Goal: Information Seeking & Learning: Learn about a topic

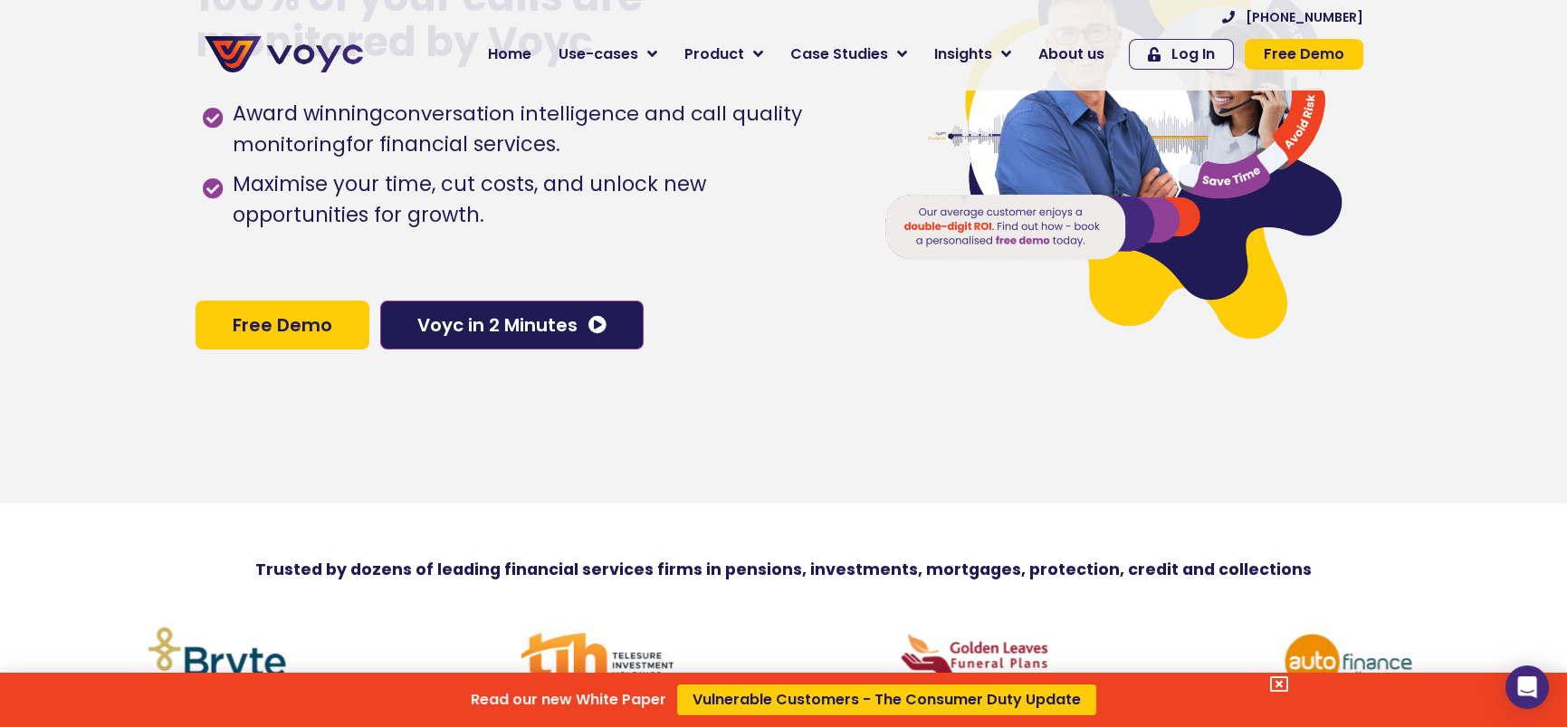
scroll to position [181, 0]
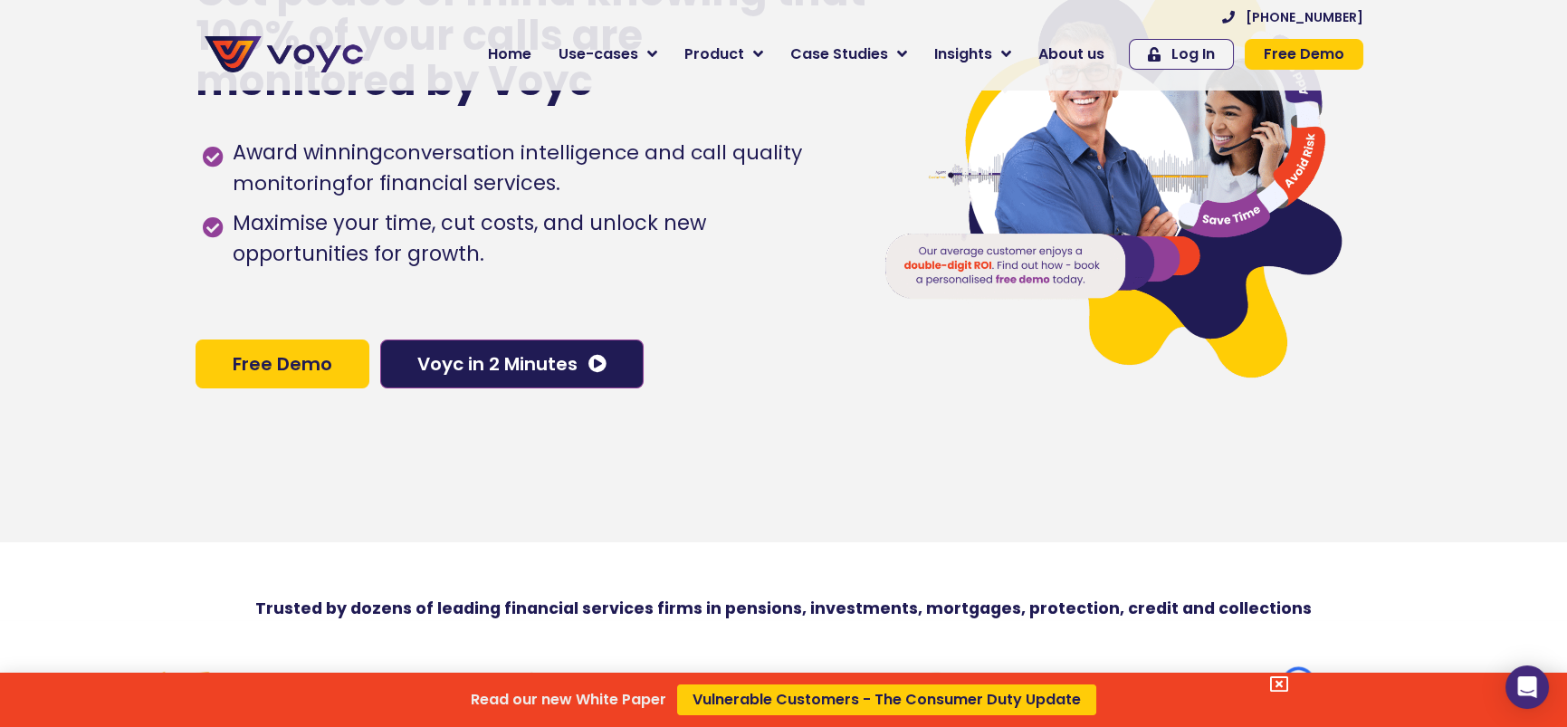
click at [1065, 56] on div "Read our new White Paper Vulnerable Customers - The Consumer Duty Update" at bounding box center [783, 363] width 1567 height 727
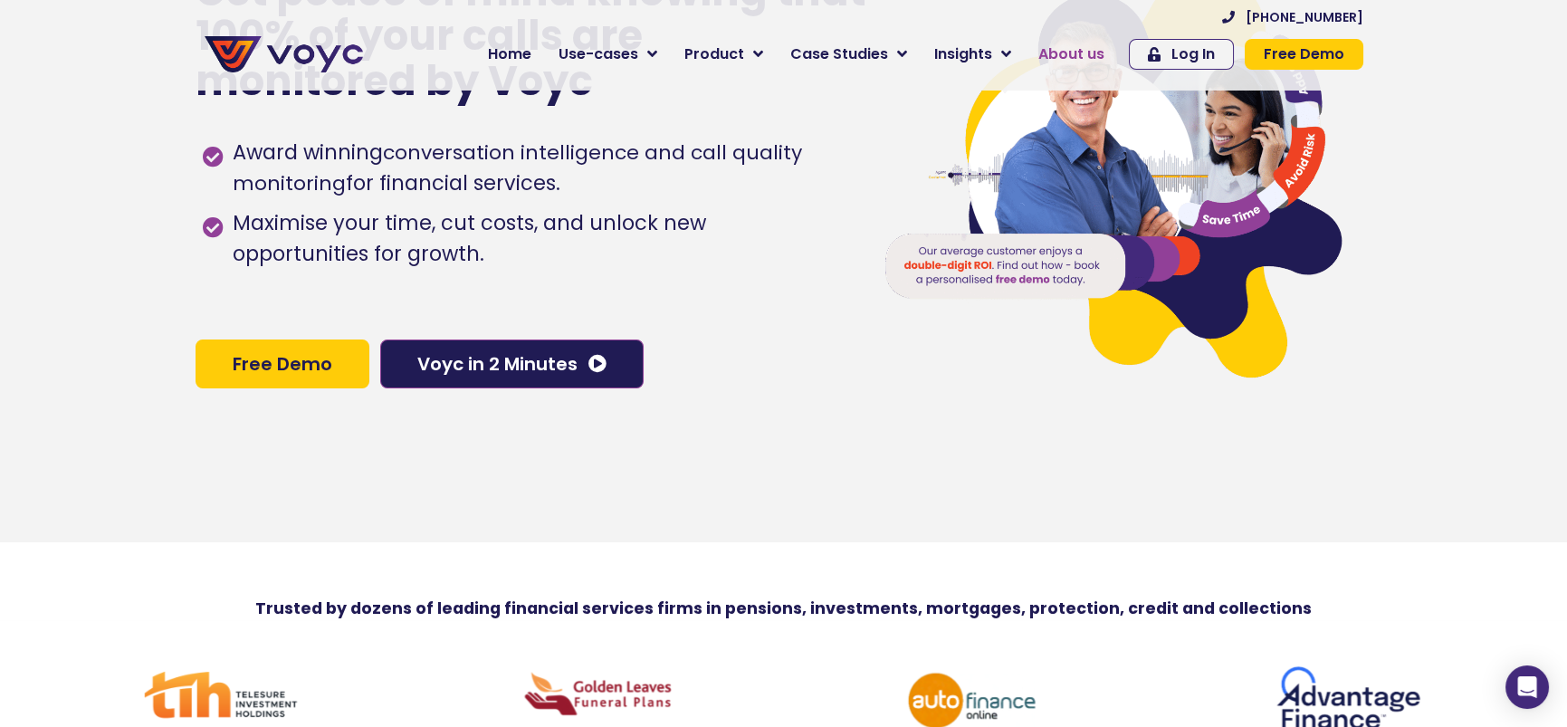
click at [1075, 50] on span "About us" at bounding box center [1072, 54] width 66 height 22
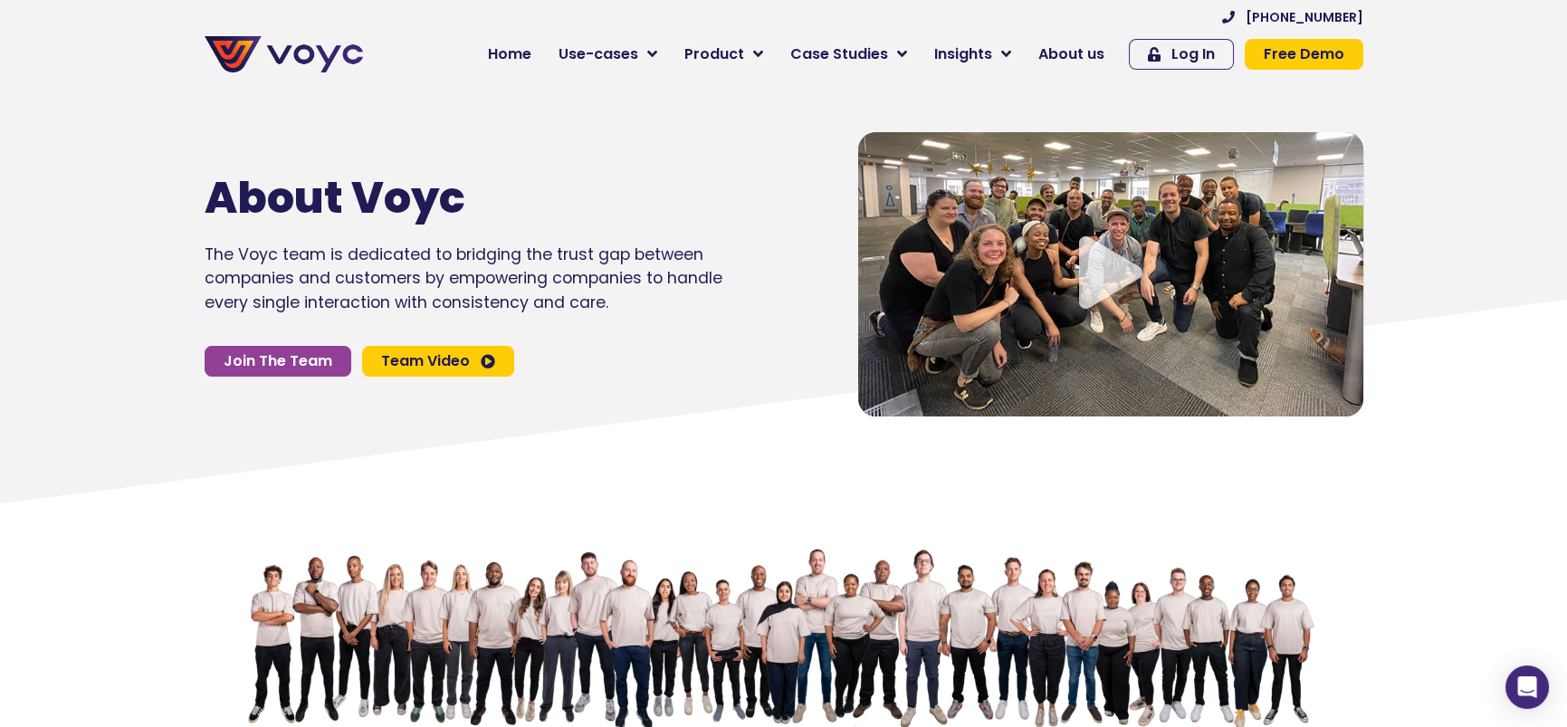
drag, startPoint x: 960, startPoint y: 116, endPoint x: 848, endPoint y: 150, distance: 116.6
click at [858, 148] on section "About Voyc The Voyc team is dedicated to bridging the trust gap between compani…" at bounding box center [783, 256] width 1567 height 520
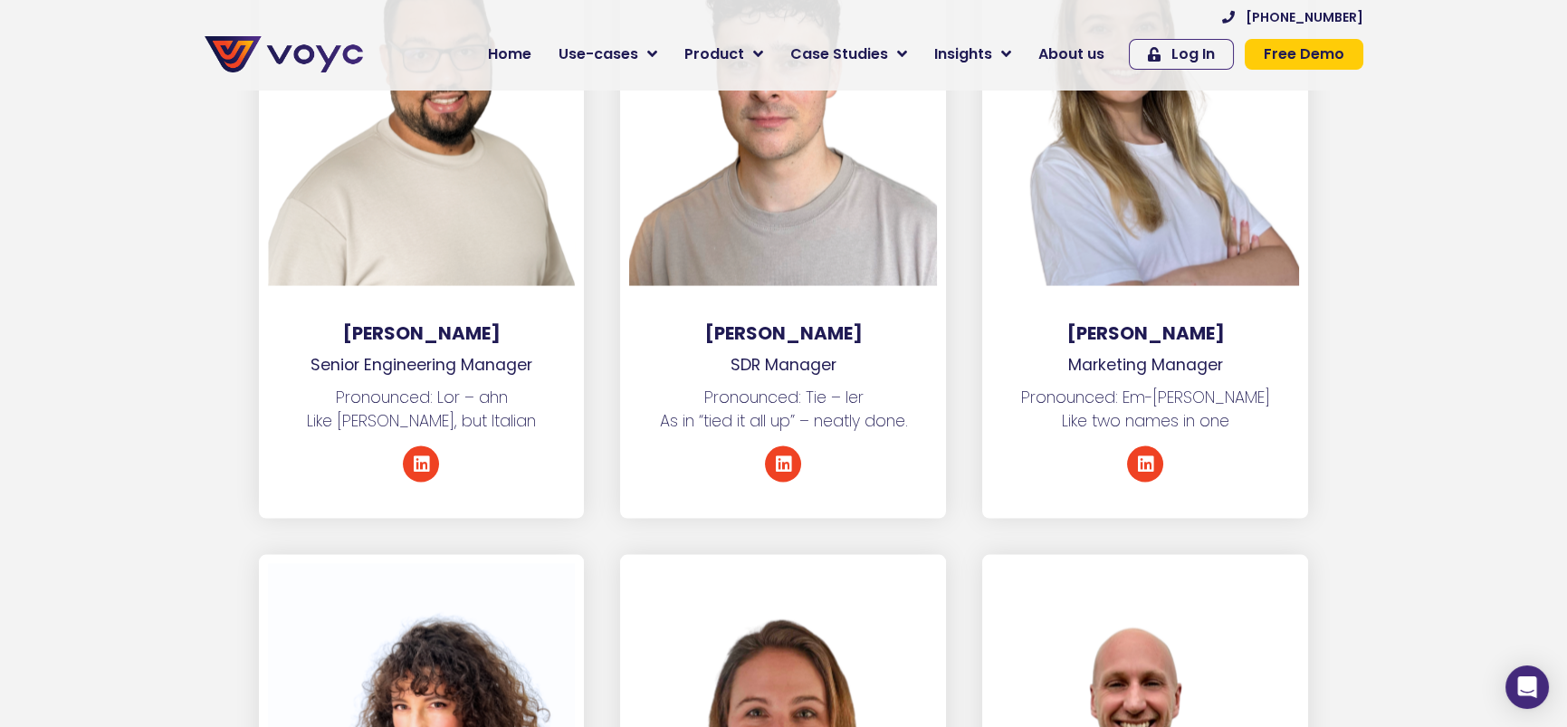
scroll to position [8783, 0]
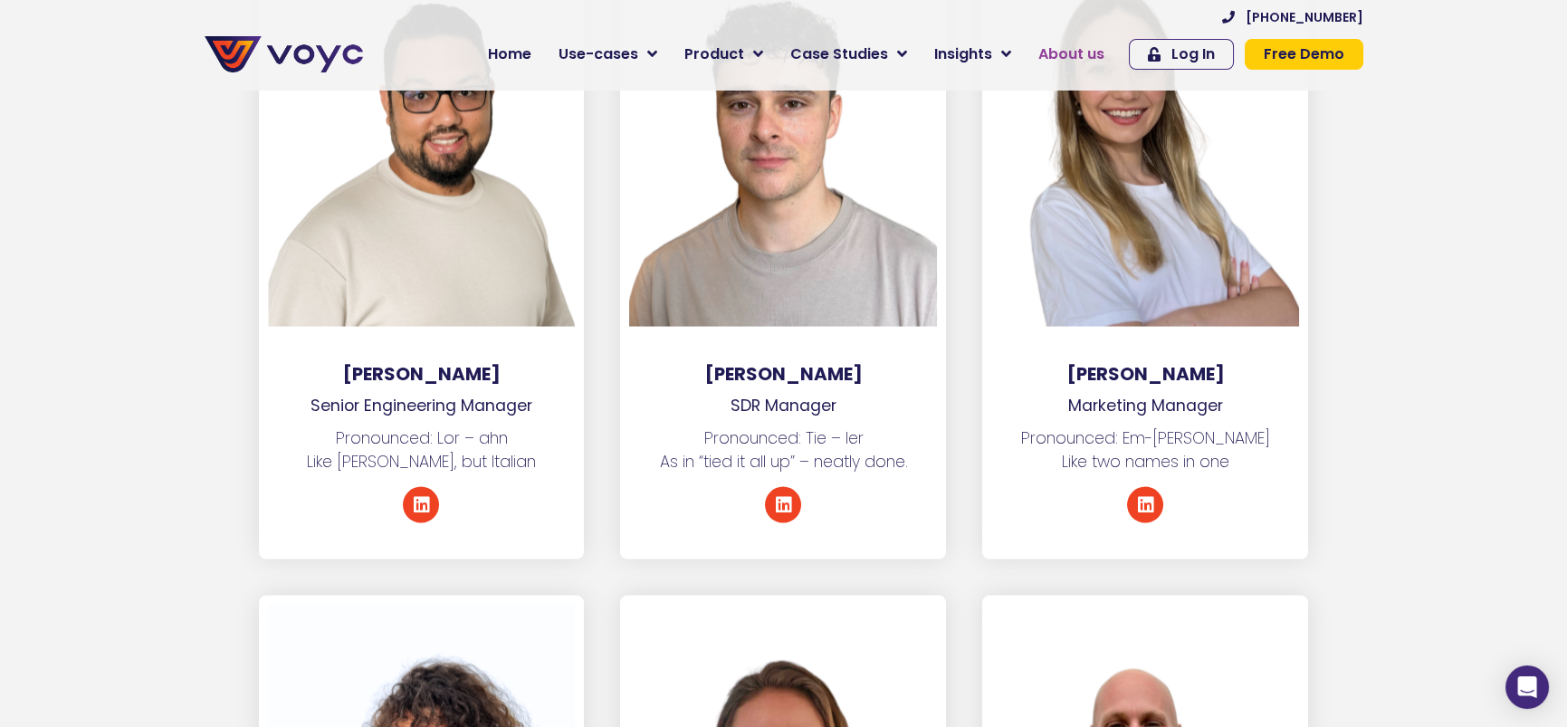
click at [1078, 61] on span "About us" at bounding box center [1072, 54] width 66 height 22
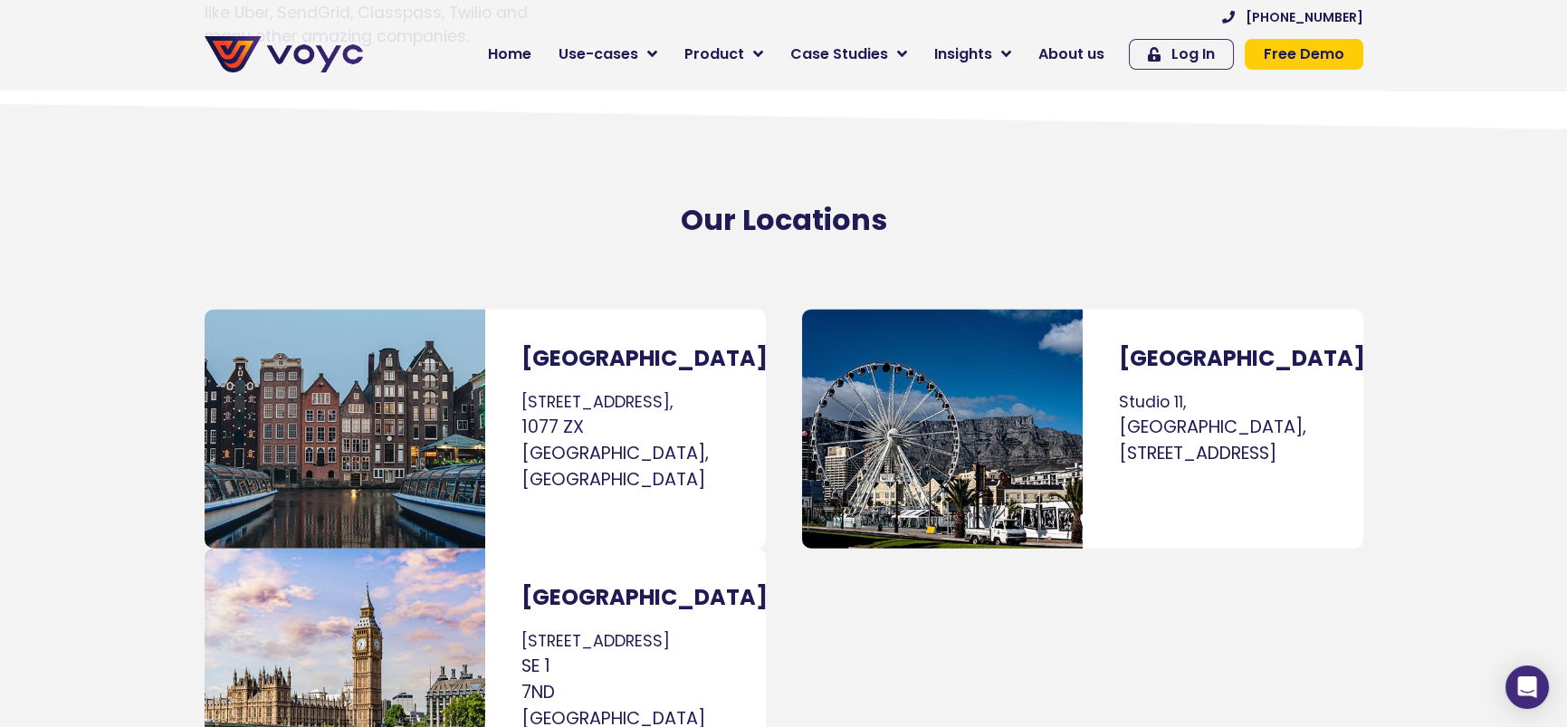
scroll to position [10950, 0]
